Goal: Task Accomplishment & Management: Use online tool/utility

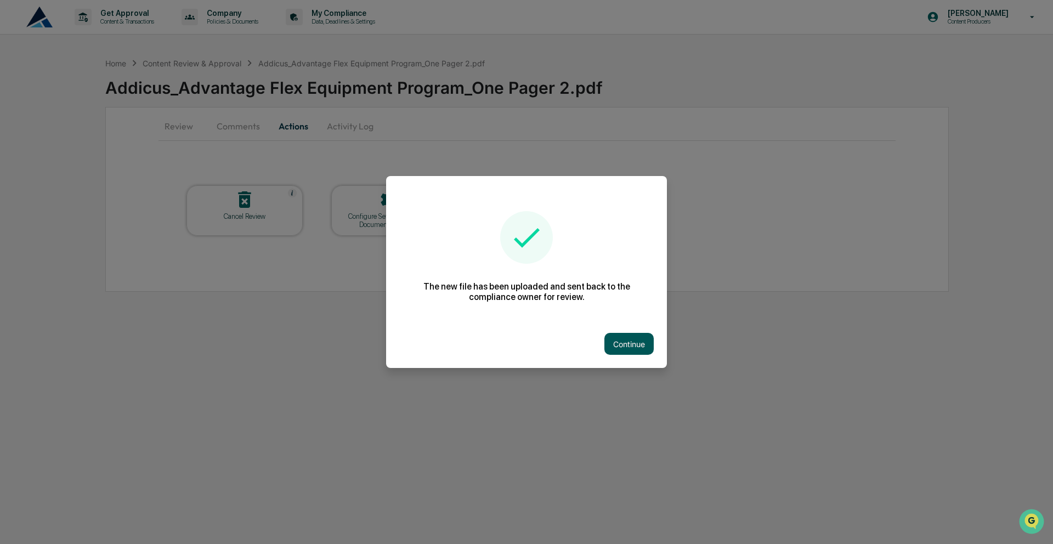
click at [624, 343] on button "Continue" at bounding box center [628, 344] width 49 height 22
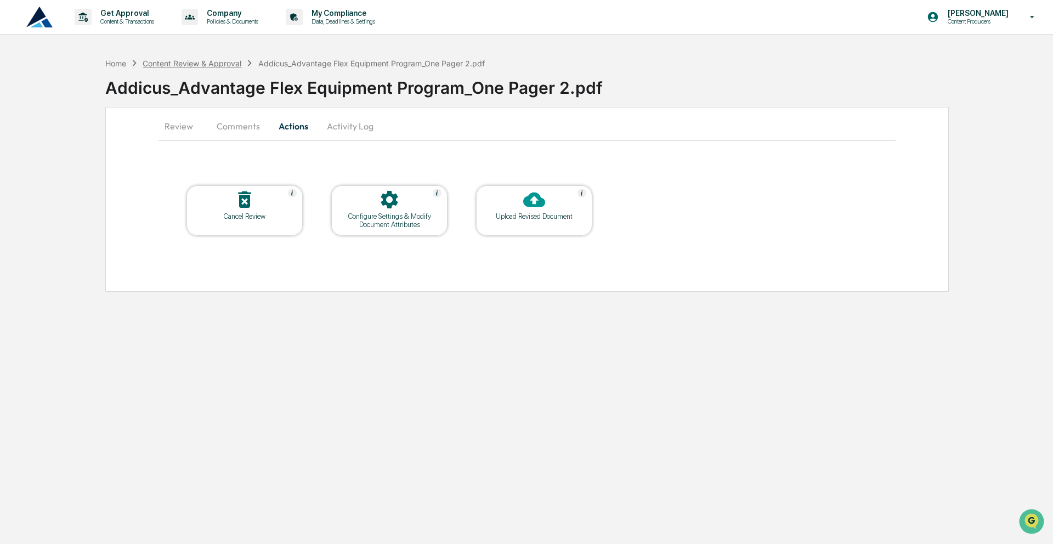
click at [201, 62] on div "Content Review & Approval" at bounding box center [192, 63] width 99 height 9
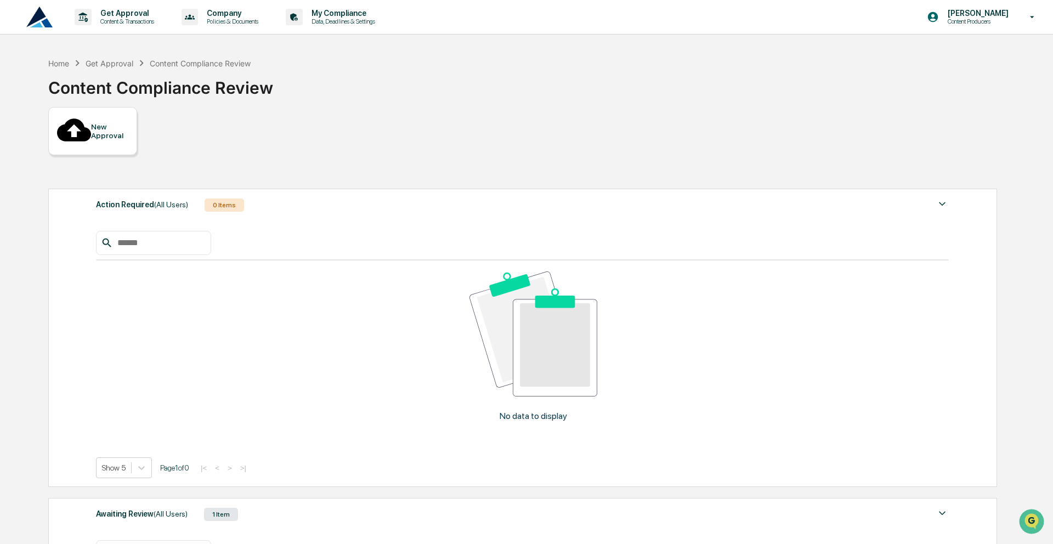
click at [174, 510] on span "(All Users)" at bounding box center [171, 514] width 34 height 9
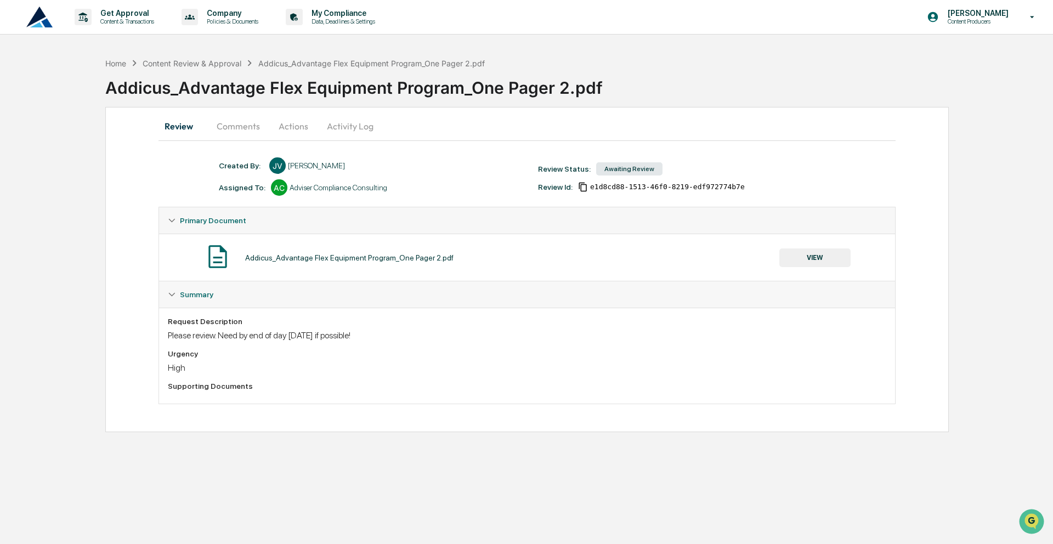
click at [238, 129] on button "Comments" at bounding box center [238, 126] width 61 height 26
